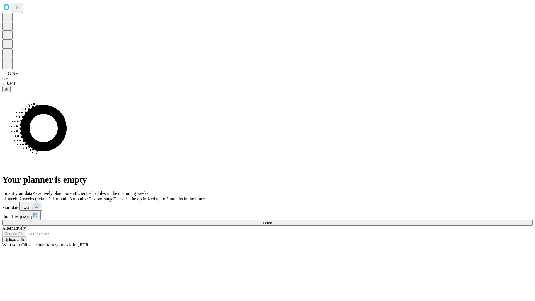
click at [272, 221] on span "Fetch" at bounding box center [267, 223] width 9 height 4
